Goal: Task Accomplishment & Management: Manage account settings

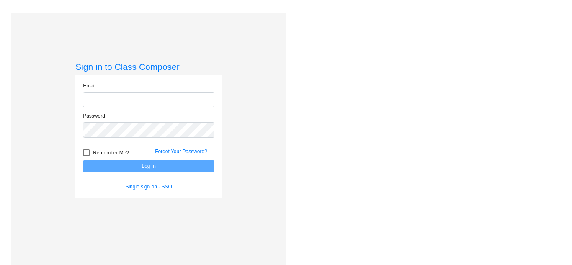
type input "[EMAIL_ADDRESS][DOMAIN_NAME]"
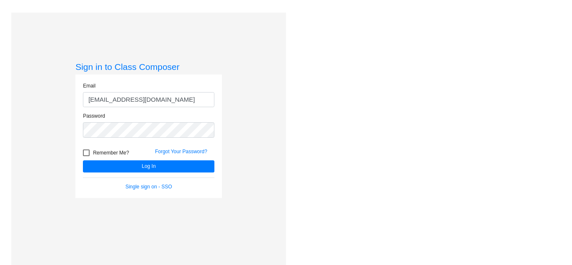
click at [280, 59] on div "Sign in to Class Composer Email support@classcomposer.com Password Remember Me?…" at bounding box center [148, 145] width 275 height 265
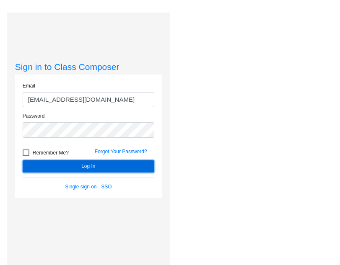
click at [148, 168] on button "Log In" at bounding box center [89, 166] width 132 height 12
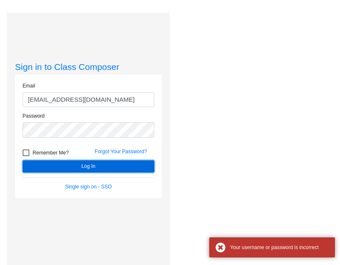
click at [148, 168] on button "Log In" at bounding box center [89, 166] width 132 height 12
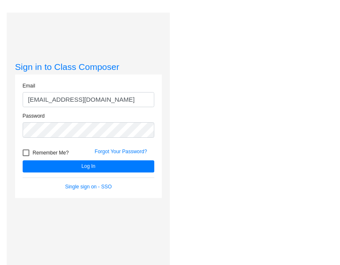
click at [233, 113] on div "Love Class Composer? Share it with a friend! If you're happy with Class Compose…" at bounding box center [254, 145] width 169 height 265
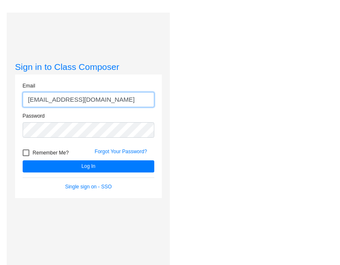
click at [45, 99] on input "[EMAIL_ADDRESS][DOMAIN_NAME]" at bounding box center [89, 99] width 132 height 15
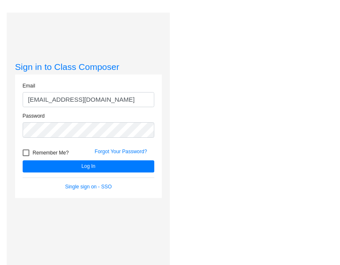
click at [252, 137] on div "Love Class Composer? Share it with a friend! If you're happy with Class Compose…" at bounding box center [254, 145] width 169 height 265
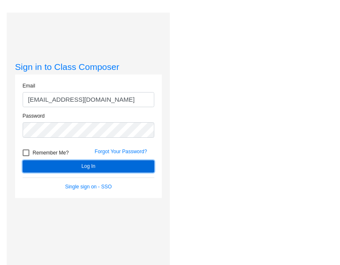
click at [148, 170] on button "Log In" at bounding box center [89, 166] width 132 height 12
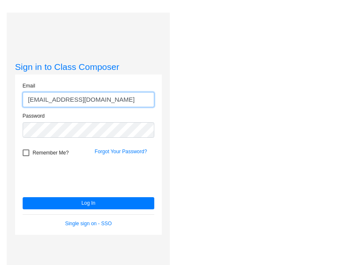
click at [43, 101] on input "sumit@classcomposer.com" at bounding box center [89, 99] width 132 height 15
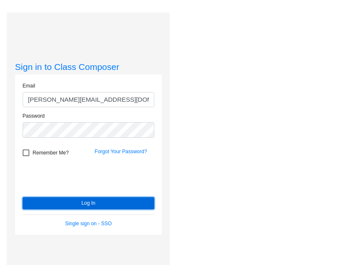
click at [62, 201] on button "Log In" at bounding box center [89, 203] width 132 height 12
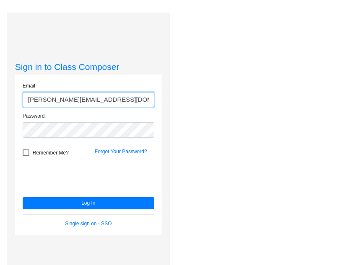
click at [133, 94] on input "[PERSON_NAME][EMAIL_ADDRESS][DOMAIN_NAME]" at bounding box center [89, 99] width 132 height 15
paste input "support"
type input "[EMAIL_ADDRESS][DOMAIN_NAME]"
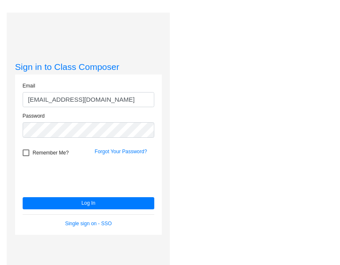
click at [232, 121] on div "Love Class Composer? Share it with a friend! If you're happy with Class Compose…" at bounding box center [254, 145] width 169 height 265
click at [219, 157] on div "Love Class Composer? Share it with a friend! If you're happy with Class Compose…" at bounding box center [254, 145] width 169 height 265
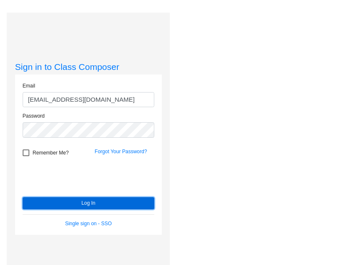
click at [97, 199] on button "Log In" at bounding box center [89, 203] width 132 height 12
click at [121, 206] on button "Log In" at bounding box center [89, 203] width 132 height 12
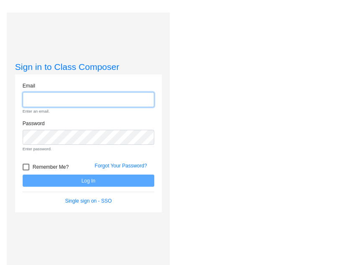
type input "[EMAIL_ADDRESS][DOMAIN_NAME]"
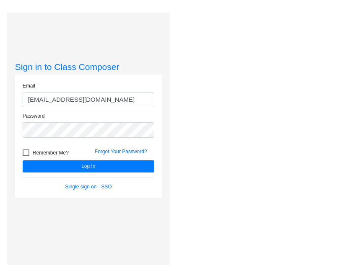
click at [250, 178] on div "Love Class Composer? Share it with a friend! If you're happy with Class Compose…" at bounding box center [254, 145] width 169 height 265
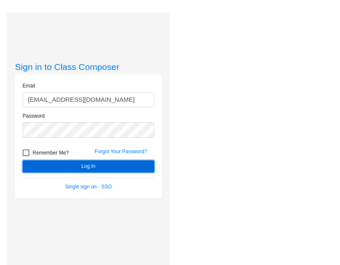
click at [129, 160] on button "Log In" at bounding box center [89, 166] width 132 height 12
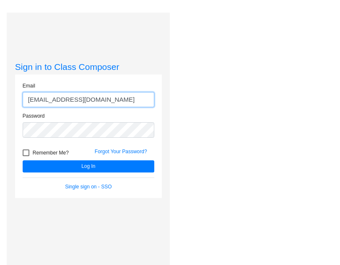
click at [124, 99] on input "[EMAIL_ADDRESS][DOMAIN_NAME]" at bounding box center [89, 99] width 132 height 15
paste input "[PERSON_NAME]"
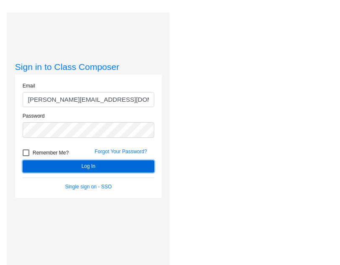
click at [136, 164] on button "Log In" at bounding box center [89, 166] width 132 height 12
click at [122, 170] on button "Log In" at bounding box center [89, 166] width 132 height 12
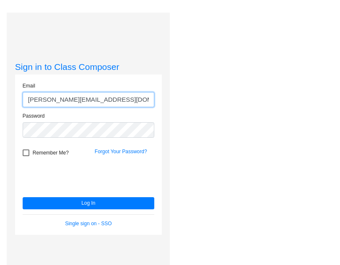
click at [120, 100] on input "[PERSON_NAME][EMAIL_ADDRESS][DOMAIN_NAME]" at bounding box center [89, 99] width 132 height 15
type input "[EMAIL_ADDRESS][DOMAIN_NAME]"
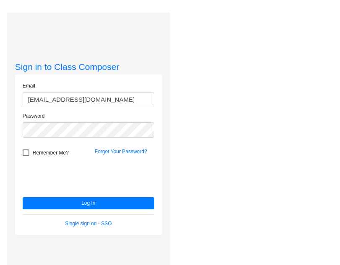
click at [189, 118] on div "Love Class Composer? Share it with a friend! If you're happy with Class Compose…" at bounding box center [254, 145] width 169 height 265
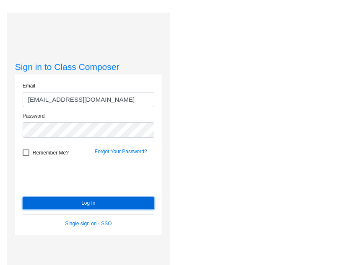
click at [121, 200] on button "Log In" at bounding box center [89, 203] width 132 height 12
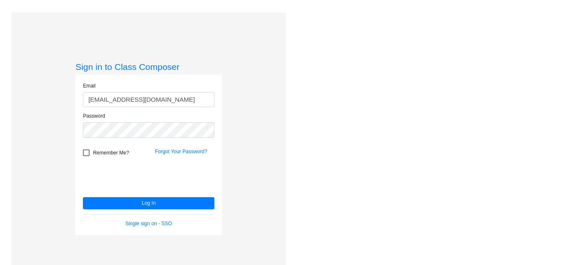
click at [325, 131] on div "Love Class Composer? Share it with a friend! If you're happy with Class Compose…" at bounding box center [426, 145] width 281 height 265
